Goal: Obtain resource: Download file/media

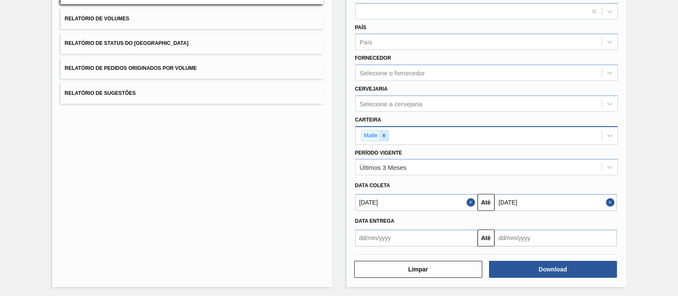
click at [383, 133] on icon at bounding box center [384, 136] width 6 height 6
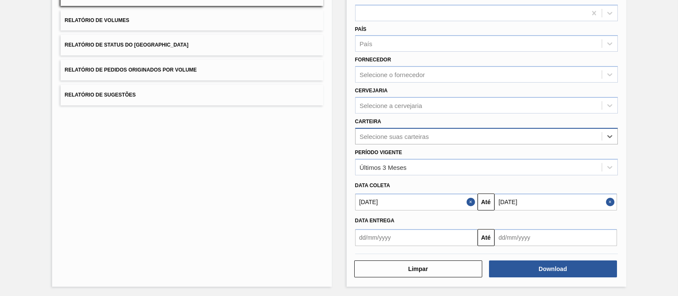
click at [373, 130] on div "Selecione suas carteiras" at bounding box center [478, 136] width 246 height 12
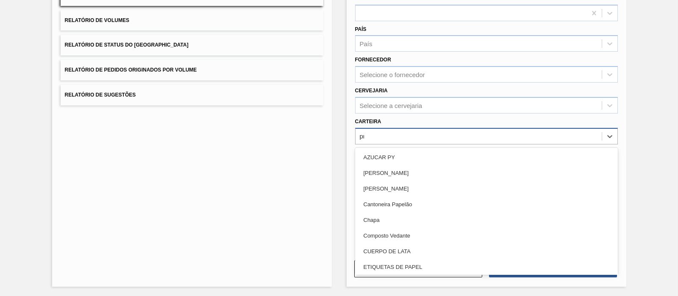
type input "pre"
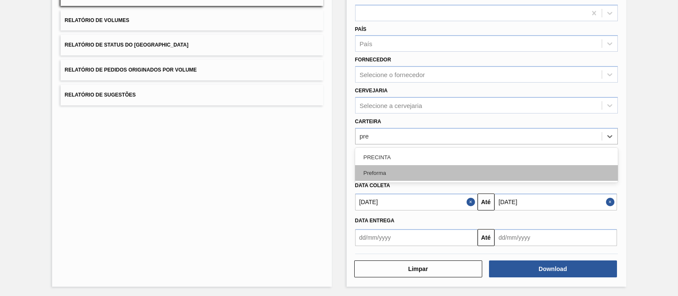
click at [388, 170] on div "Preforma" at bounding box center [486, 173] width 263 height 16
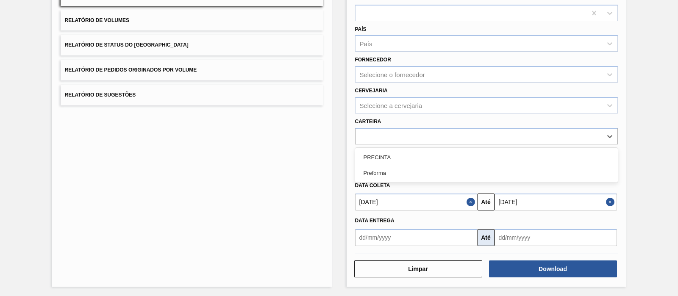
scroll to position [97, 0]
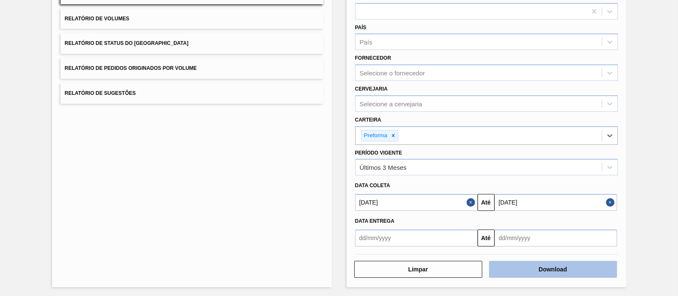
click at [528, 263] on button "Download" at bounding box center [553, 269] width 128 height 17
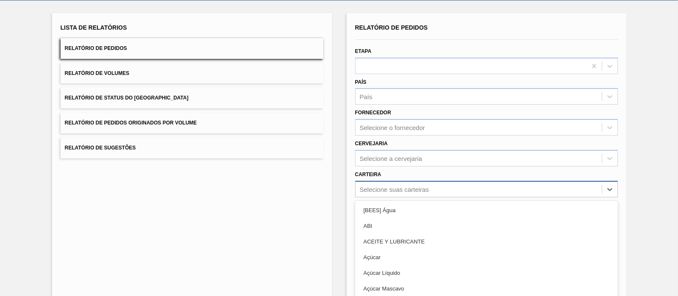
scroll to position [76, 0]
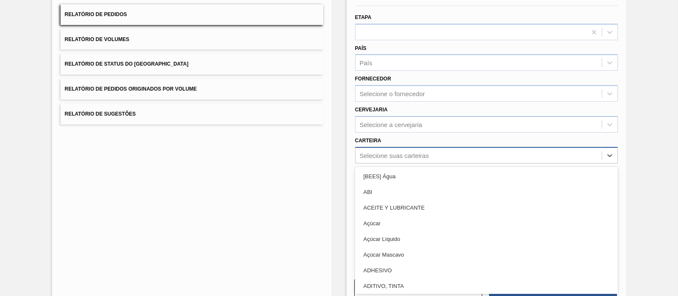
click at [392, 163] on div "option ABI focused, 2 of 101. 101 results available. Use Up and Down to choose …" at bounding box center [486, 155] width 263 height 17
type input "pre"
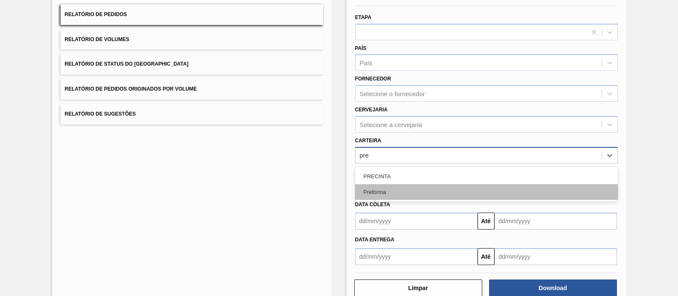
click at [378, 189] on div "Preforma" at bounding box center [486, 192] width 263 height 16
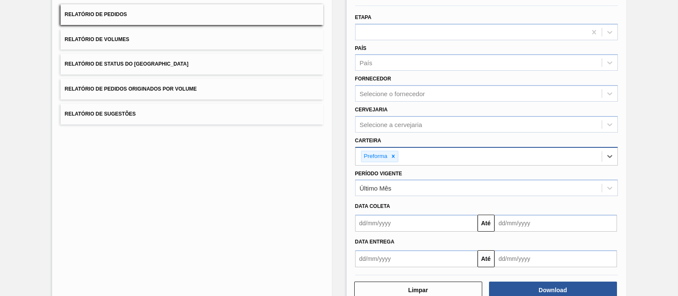
click at [404, 217] on input "text" at bounding box center [416, 223] width 122 height 17
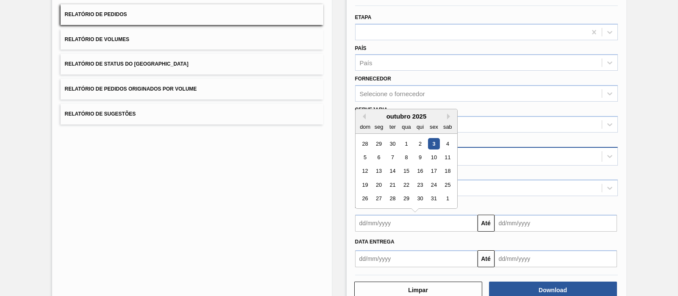
click at [639, 145] on div "Lista de Relatórios Relatório de Pedidos Relatório de Volumes Relatório de Stat…" at bounding box center [339, 143] width 678 height 352
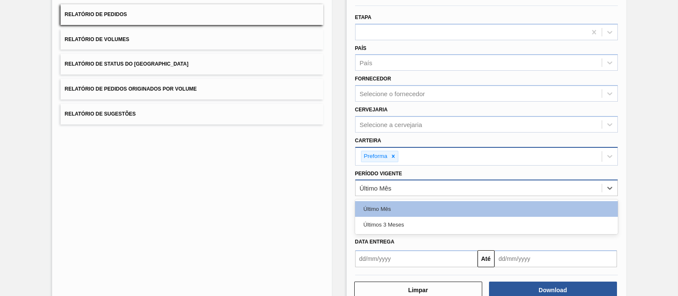
click at [373, 193] on div "Último Mês" at bounding box center [486, 188] width 263 height 17
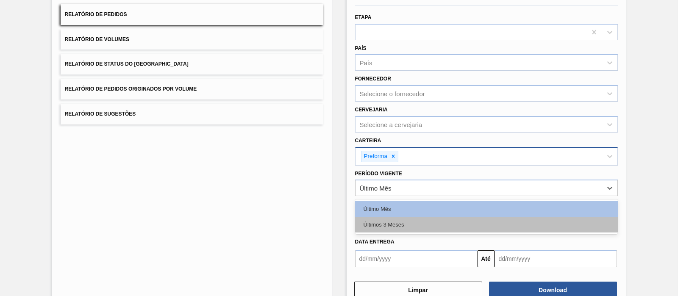
click at [385, 221] on div "Últimos 3 Meses" at bounding box center [486, 225] width 263 height 16
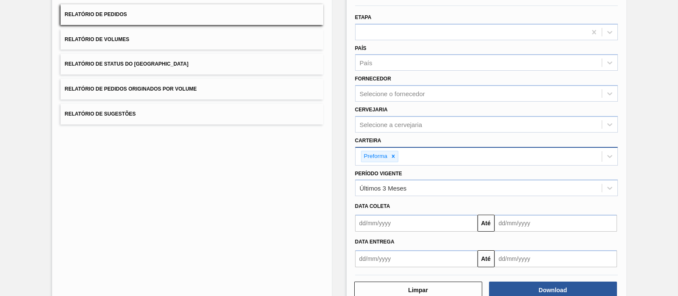
click at [418, 232] on div "Data Entrega Até" at bounding box center [485, 250] width 269 height 36
click at [454, 224] on input "text" at bounding box center [416, 223] width 122 height 17
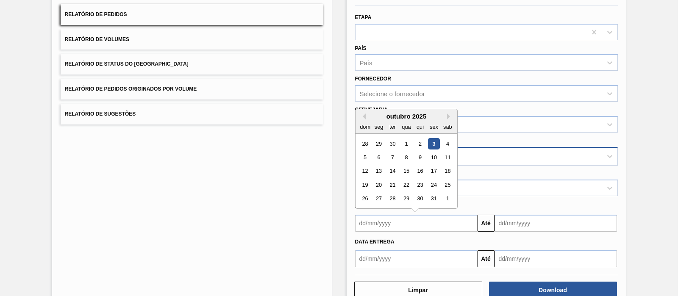
click at [367, 114] on div "outubro 2025" at bounding box center [406, 116] width 102 height 7
click at [362, 113] on button "Previous Month" at bounding box center [363, 116] width 6 height 6
click at [381, 140] on div "1" at bounding box center [378, 143] width 11 height 11
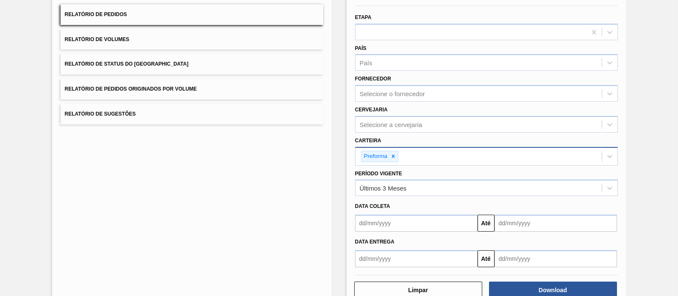
type input "[DATE]"
click at [506, 220] on input "text" at bounding box center [555, 223] width 122 height 17
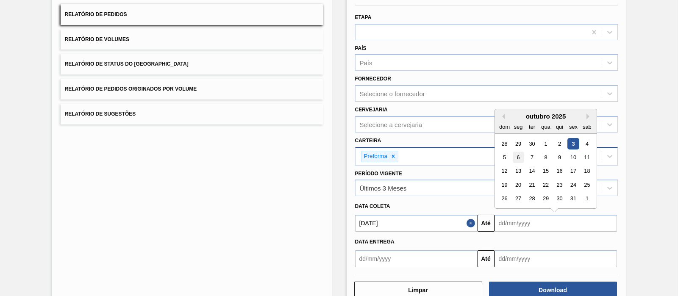
click at [520, 153] on div "6" at bounding box center [517, 157] width 11 height 11
type input "06/10/2025"
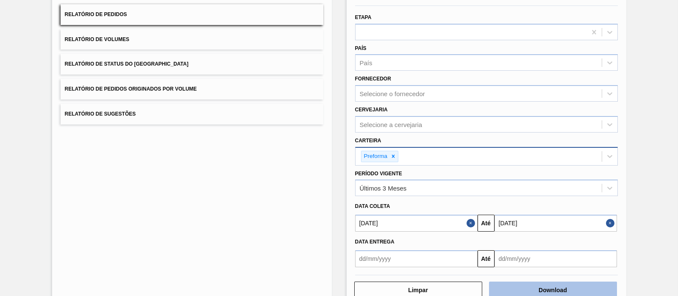
scroll to position [97, 0]
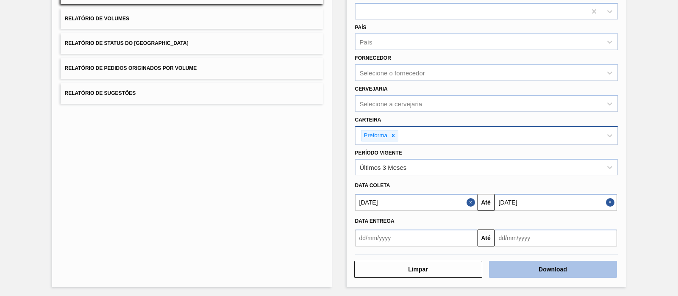
click at [519, 266] on button "Download" at bounding box center [553, 269] width 128 height 17
